Goal: Information Seeking & Learning: Learn about a topic

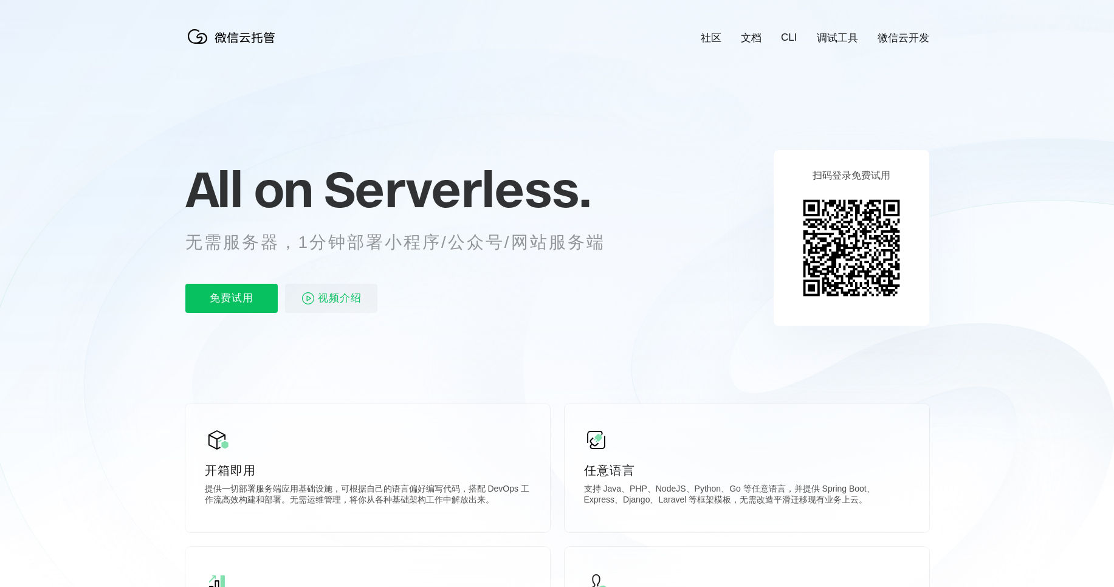
scroll to position [0, 2160]
click at [752, 44] on link "文档" at bounding box center [751, 38] width 21 height 14
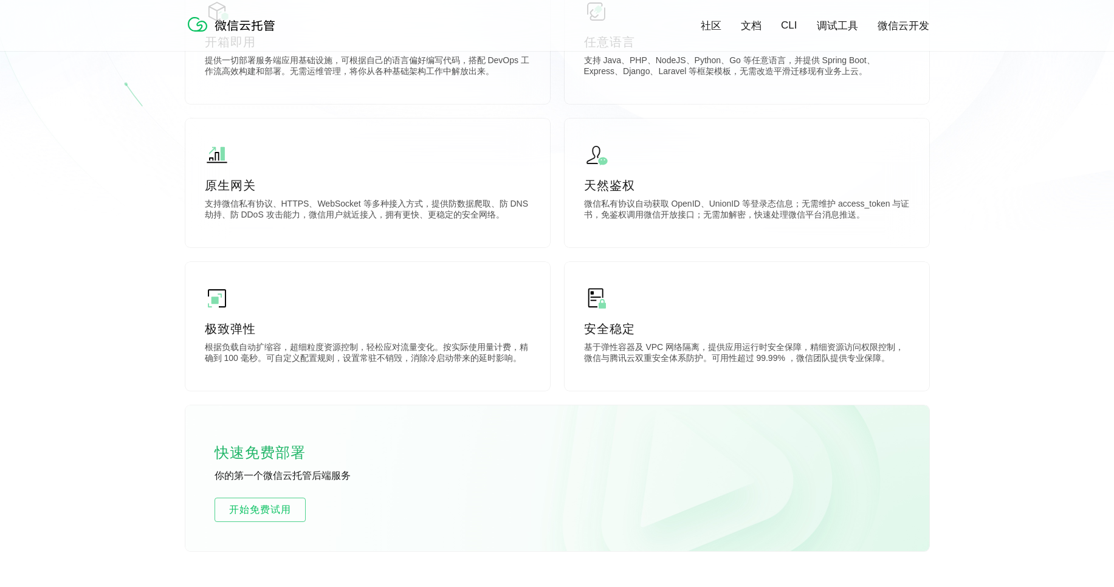
scroll to position [437, 0]
